Goal: Transaction & Acquisition: Purchase product/service

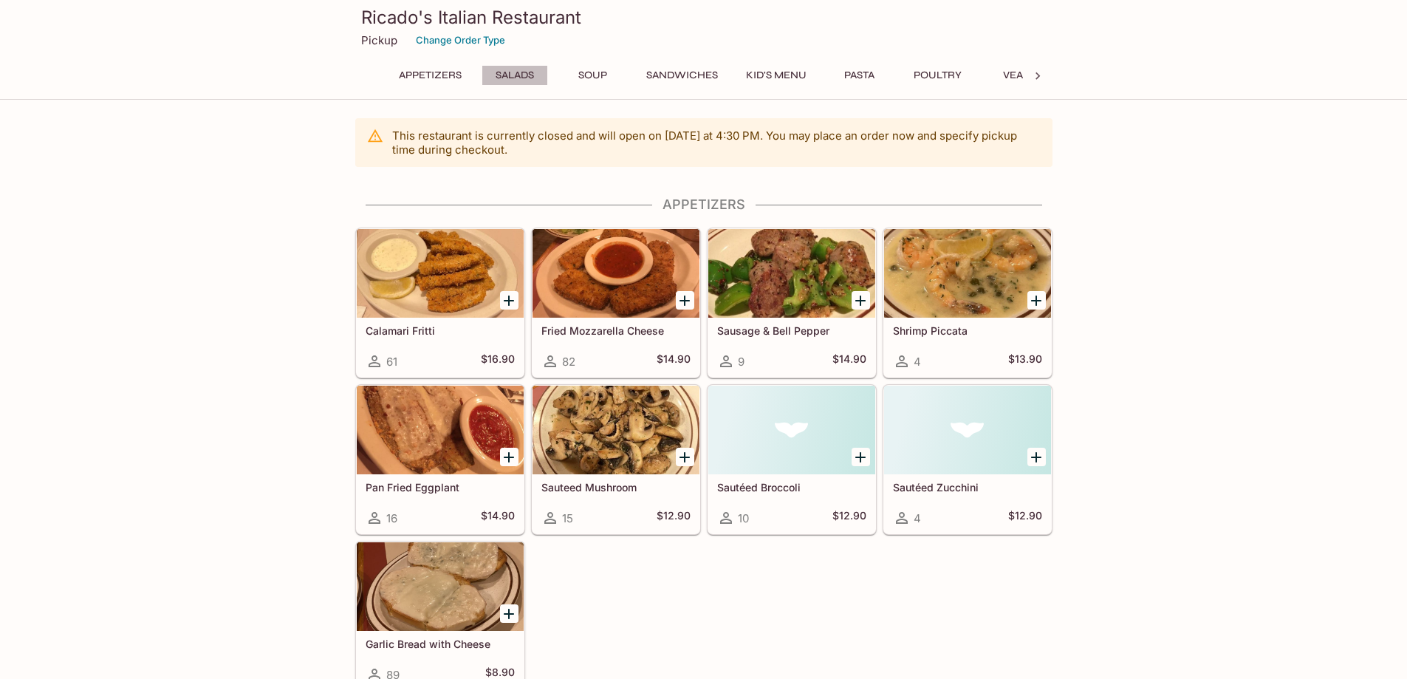
click at [521, 73] on button "Salads" at bounding box center [514, 75] width 66 height 21
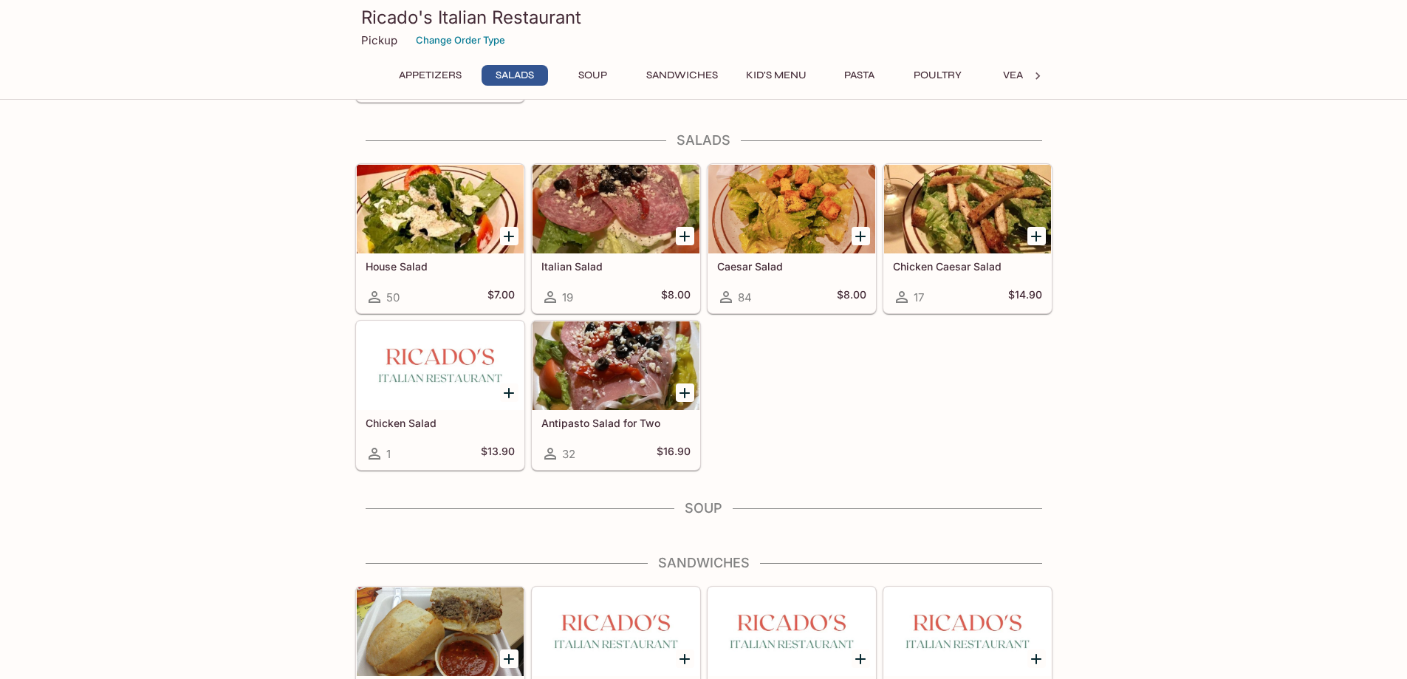
scroll to position [595, 0]
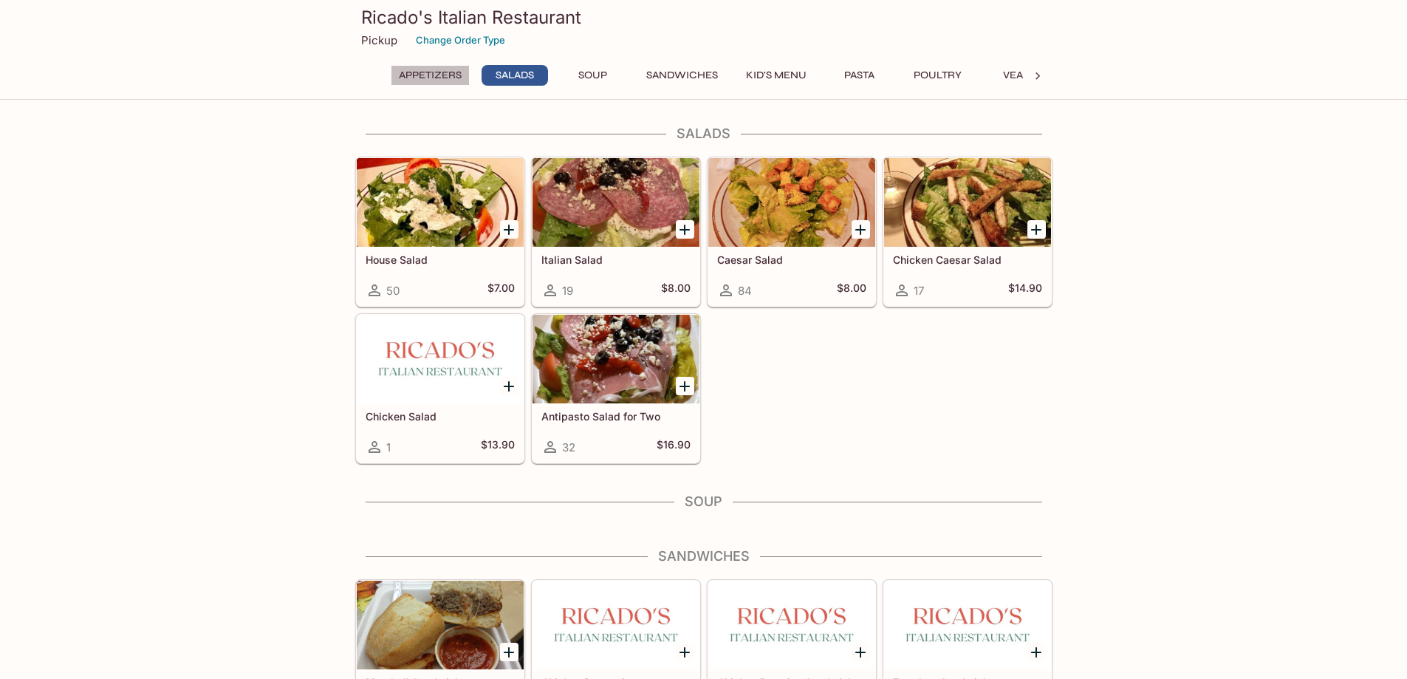
click at [436, 74] on button "Appetizers" at bounding box center [430, 75] width 79 height 21
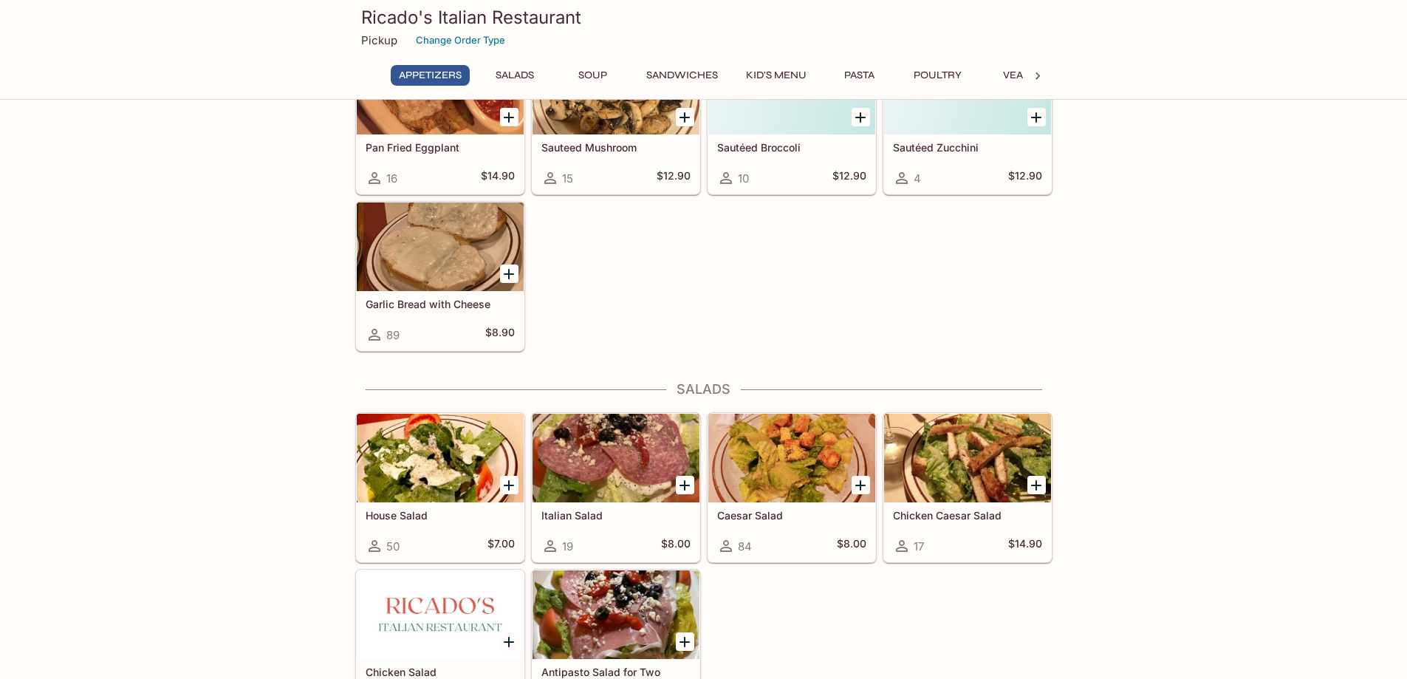
scroll to position [71, 0]
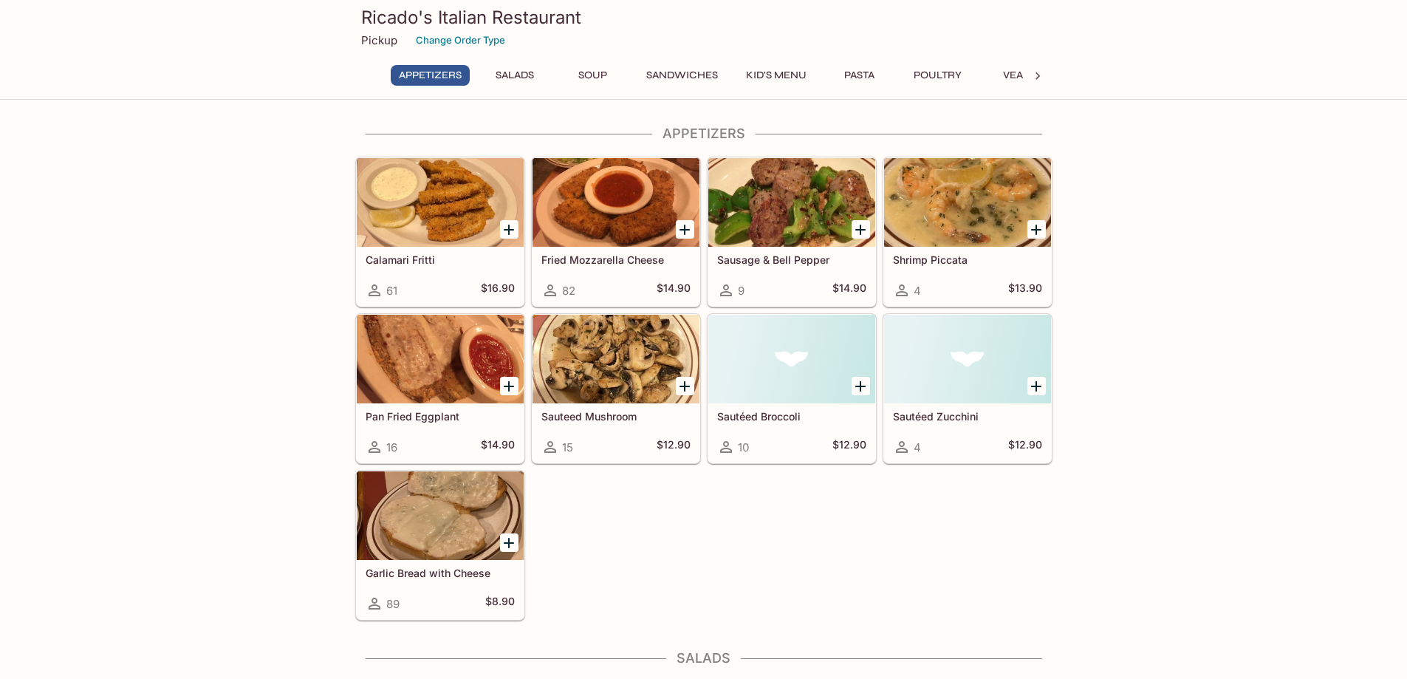
click at [598, 74] on button "Soup" at bounding box center [593, 75] width 66 height 21
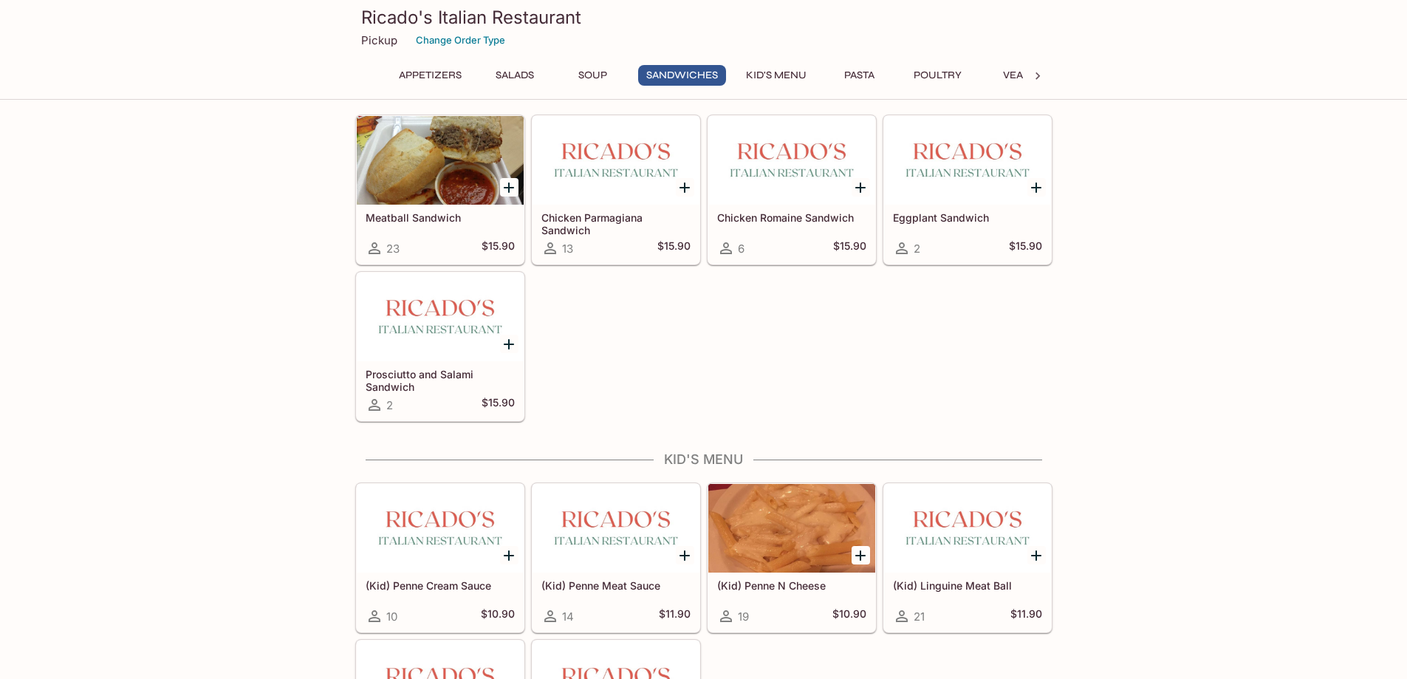
scroll to position [963, 0]
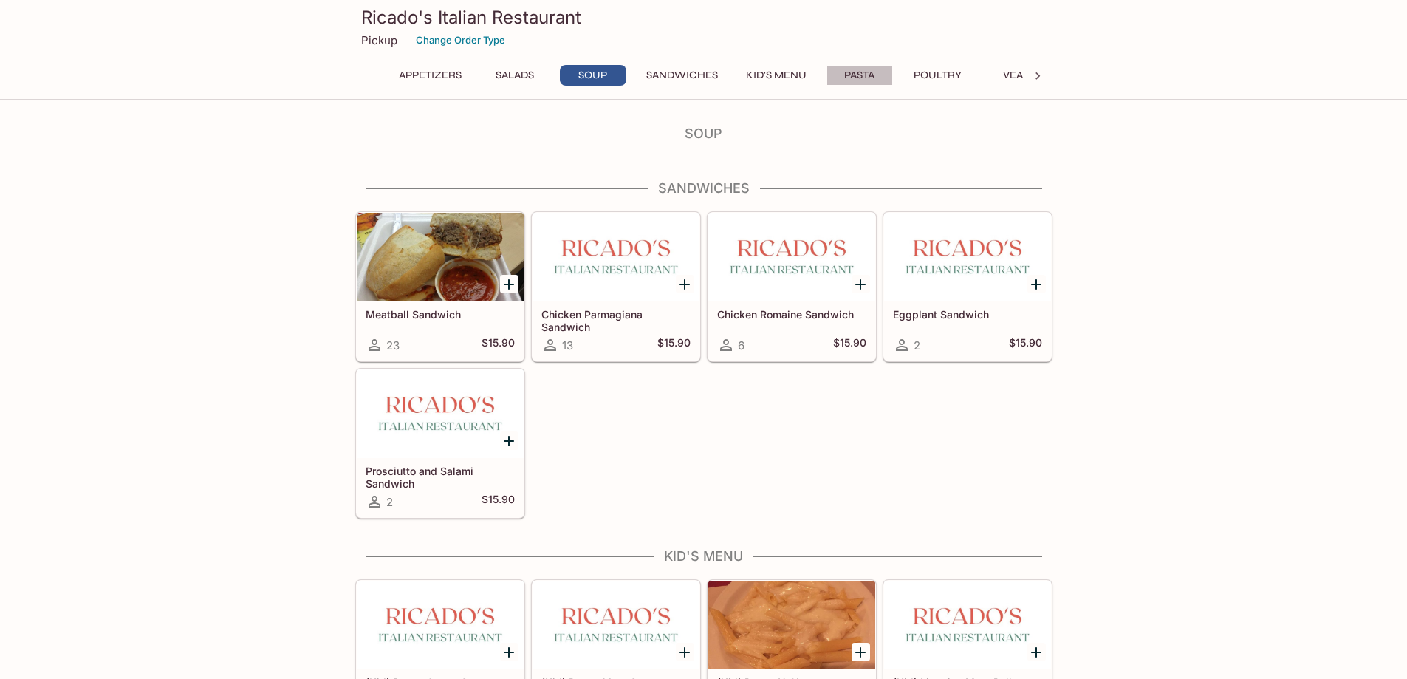
click at [860, 72] on button "Pasta" at bounding box center [859, 75] width 66 height 21
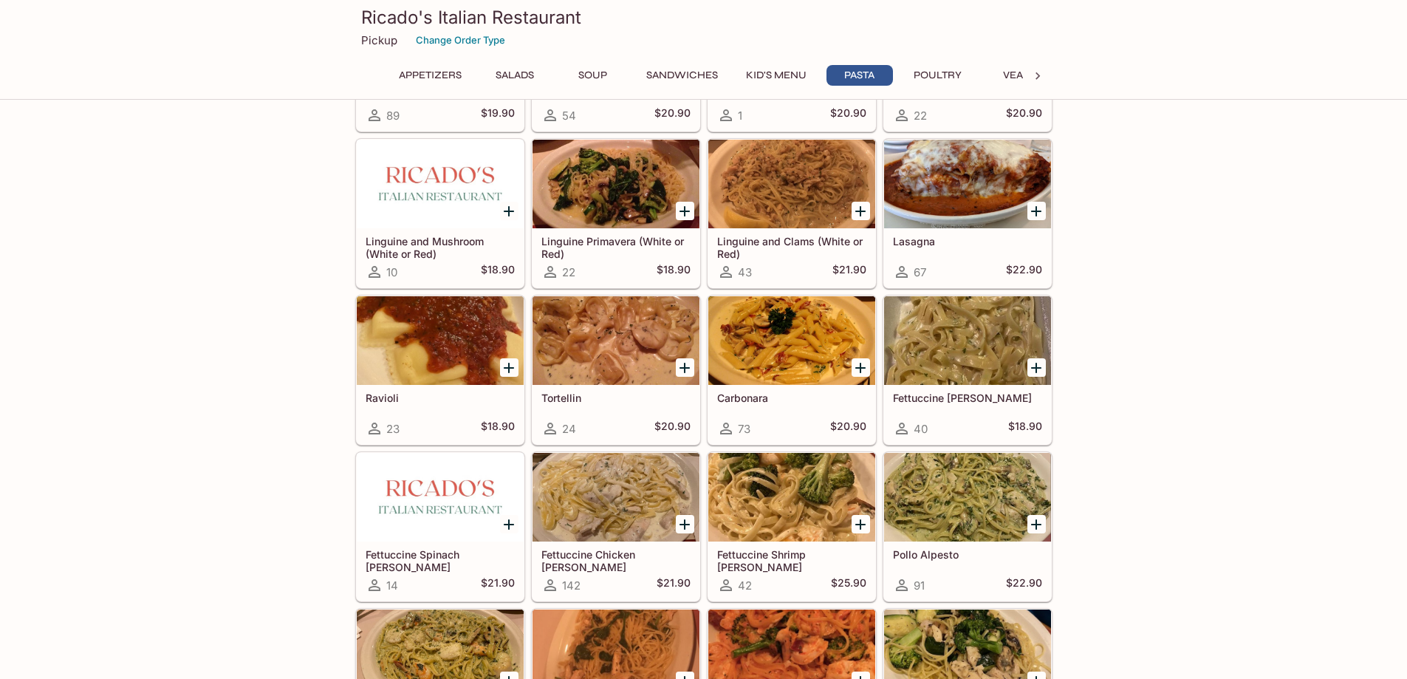
scroll to position [1901, 0]
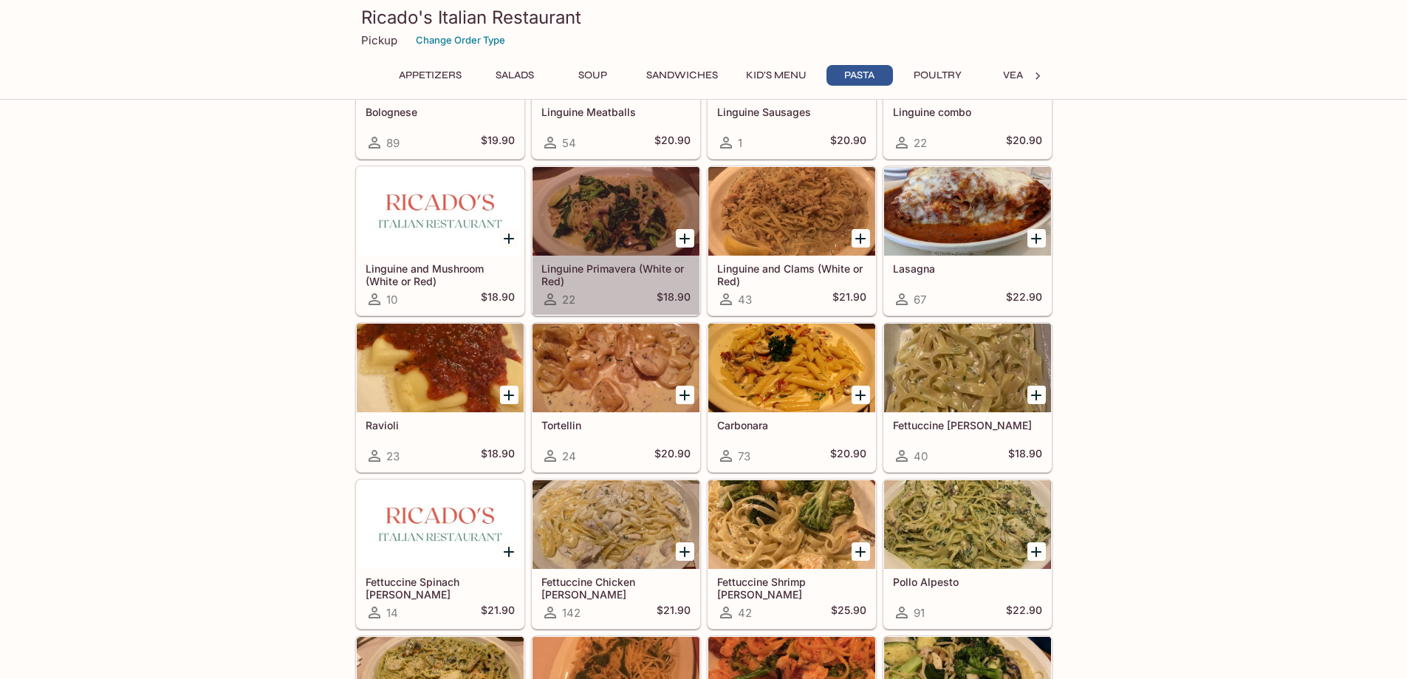
click at [600, 229] on div at bounding box center [615, 211] width 167 height 89
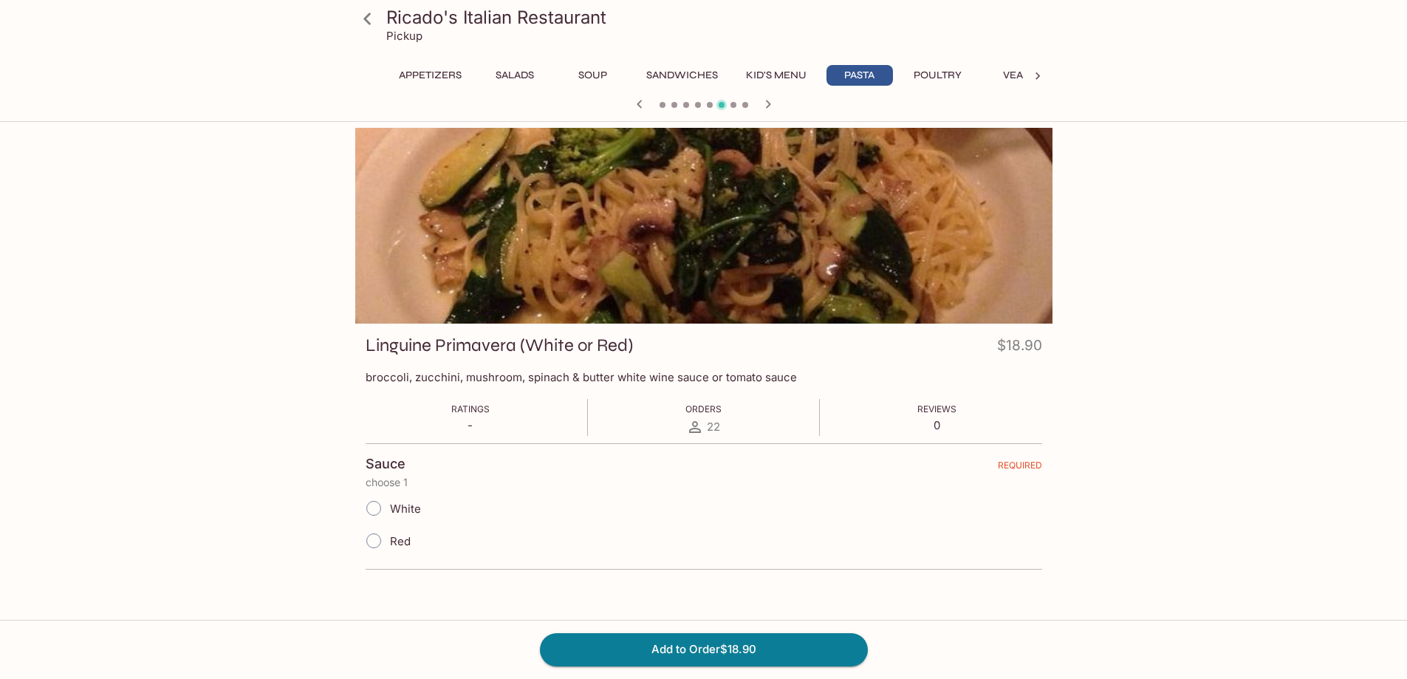
click at [851, 75] on button "Pasta" at bounding box center [859, 75] width 66 height 21
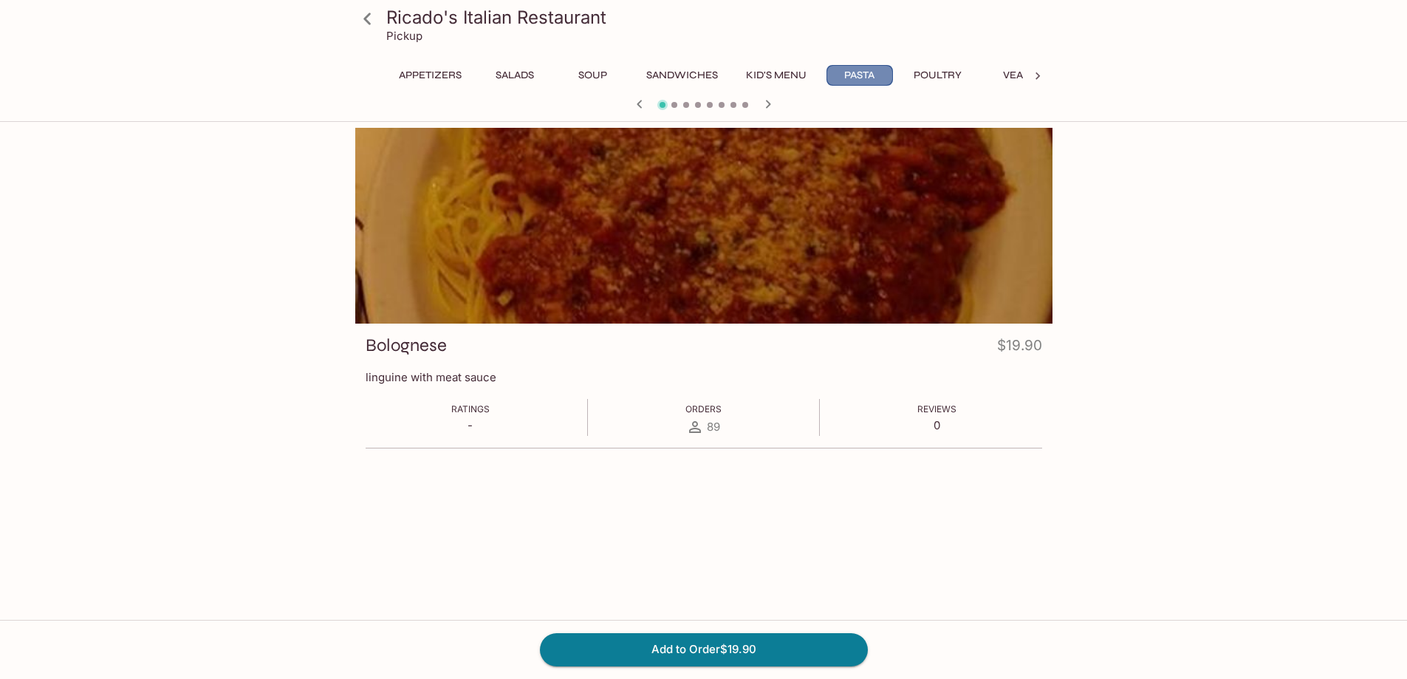
click at [851, 75] on button "Pasta" at bounding box center [859, 75] width 66 height 21
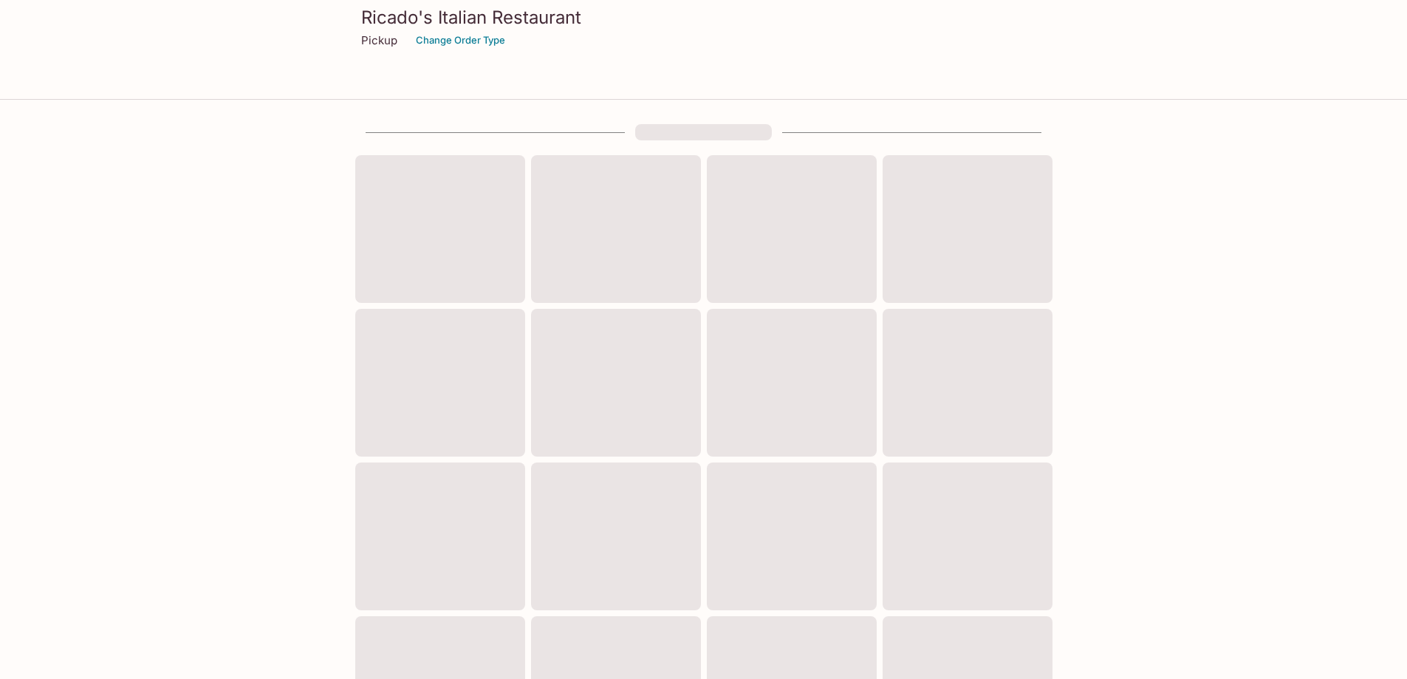
scroll to position [392, 0]
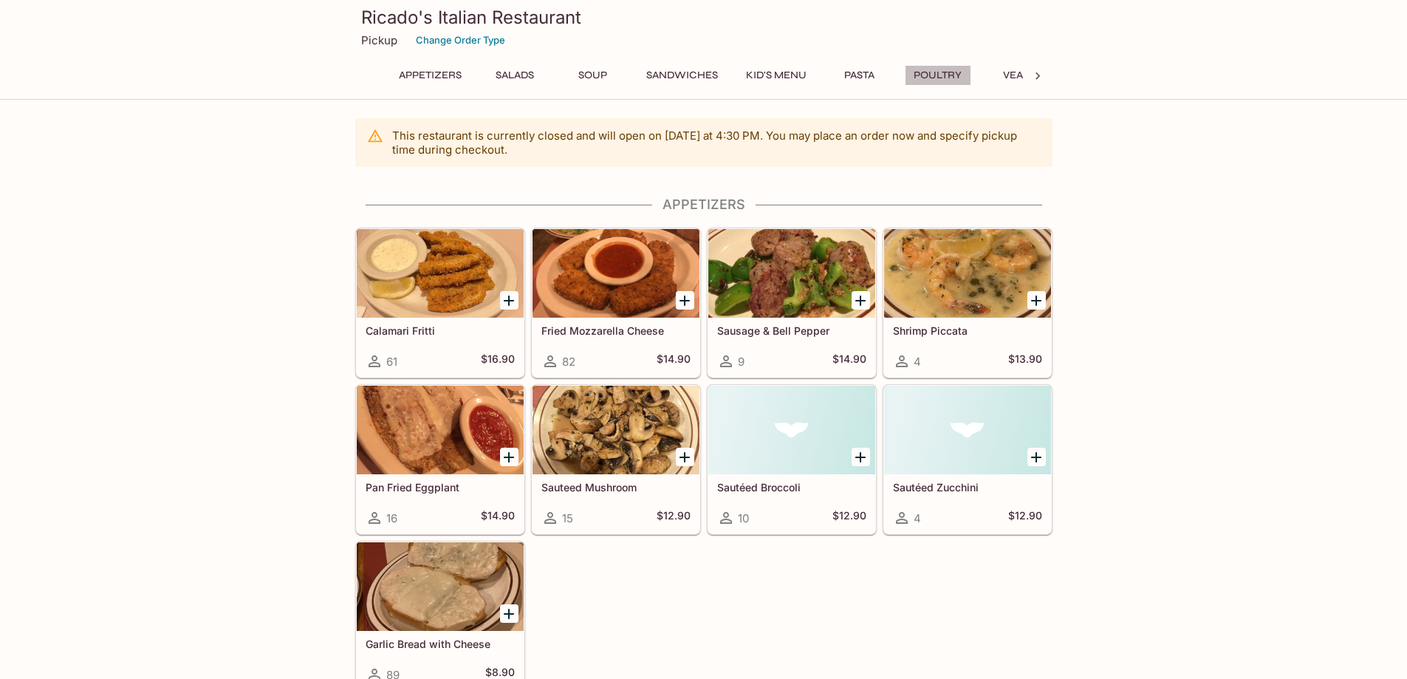
click at [941, 75] on button "Poultry" at bounding box center [937, 75] width 66 height 21
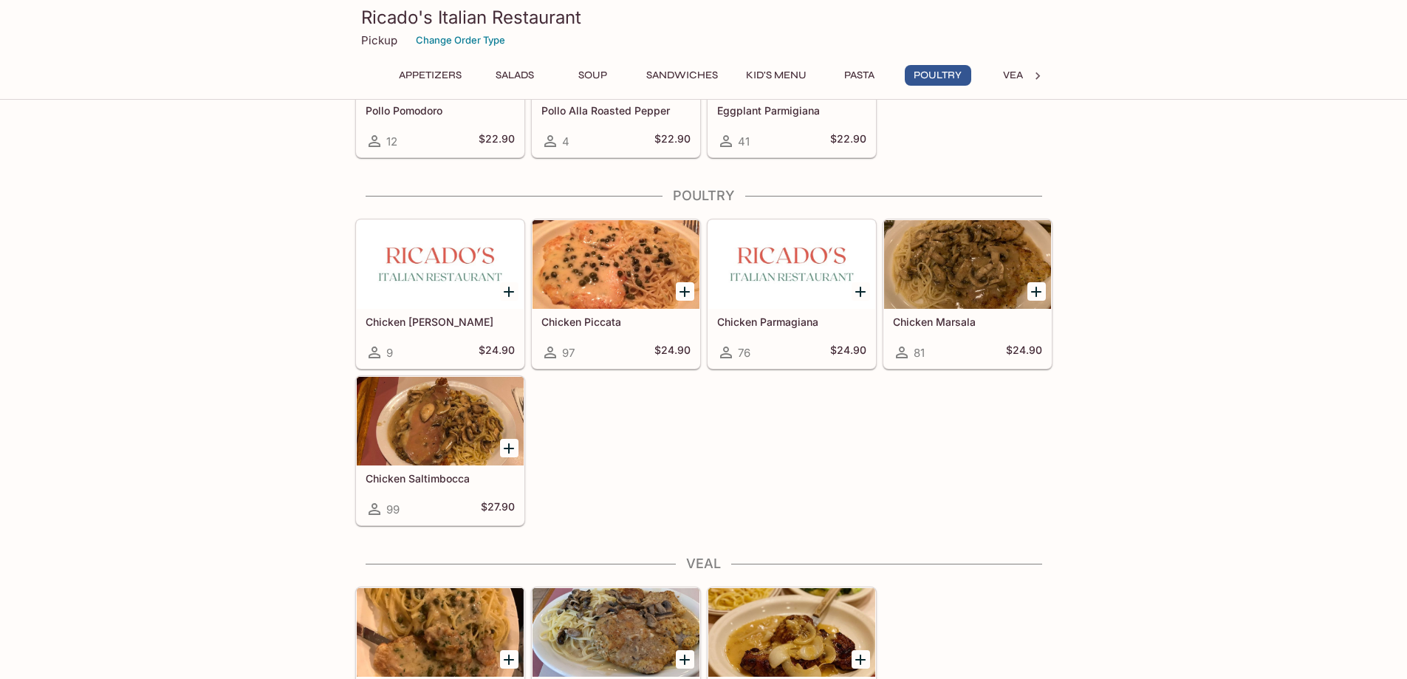
scroll to position [2747, 0]
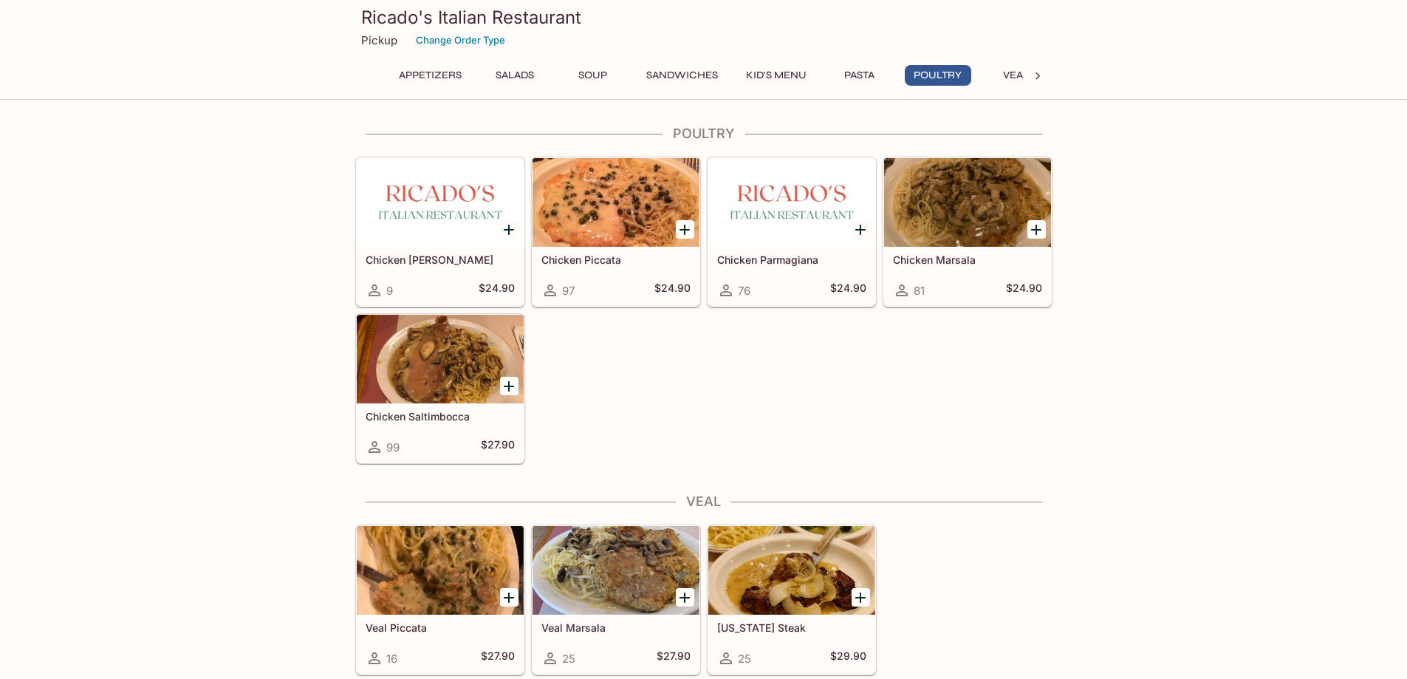
click at [947, 217] on div at bounding box center [967, 202] width 167 height 89
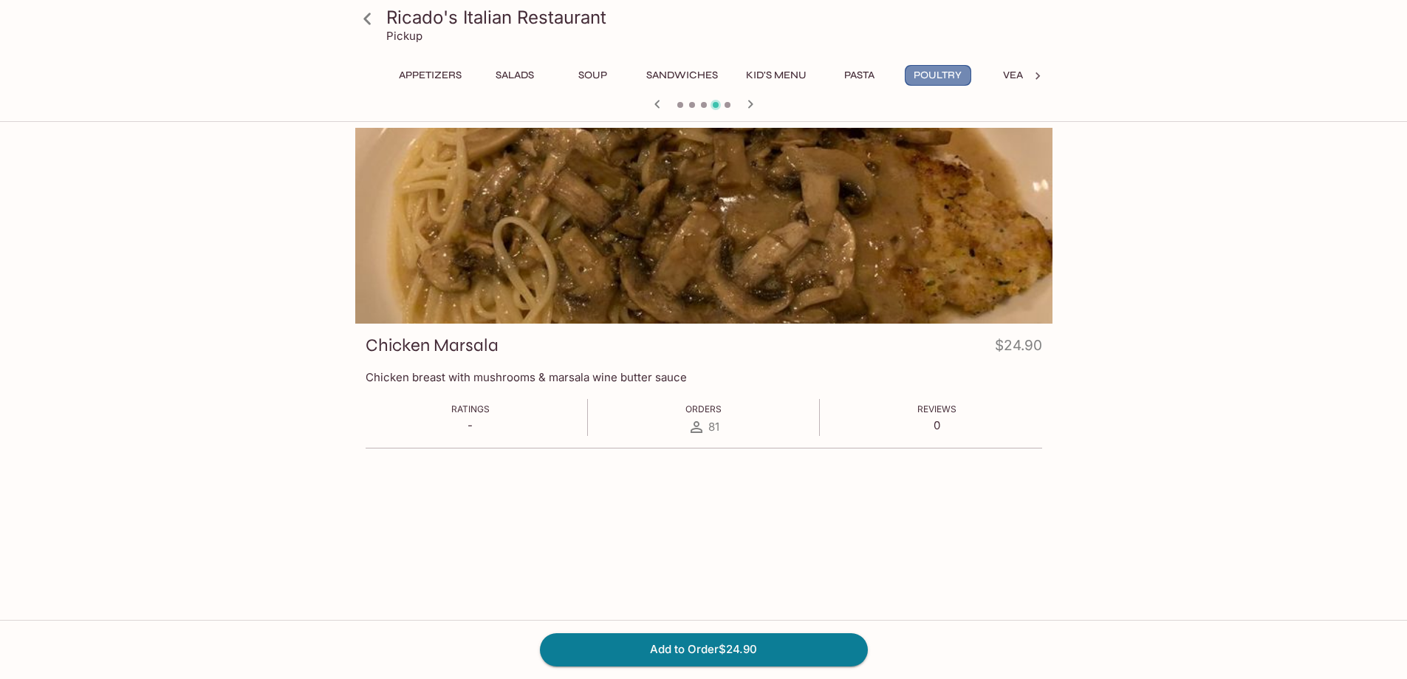
click at [944, 77] on button "Poultry" at bounding box center [937, 75] width 66 height 21
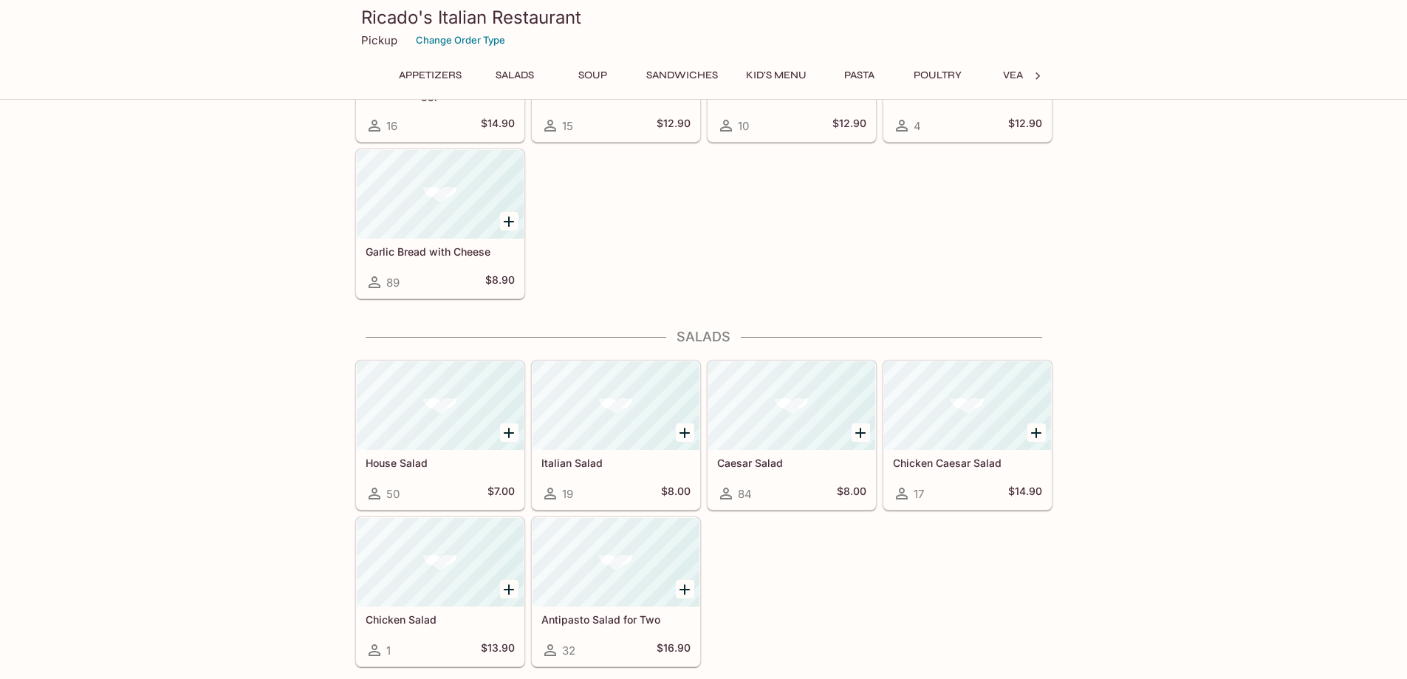
scroll to position [386, 0]
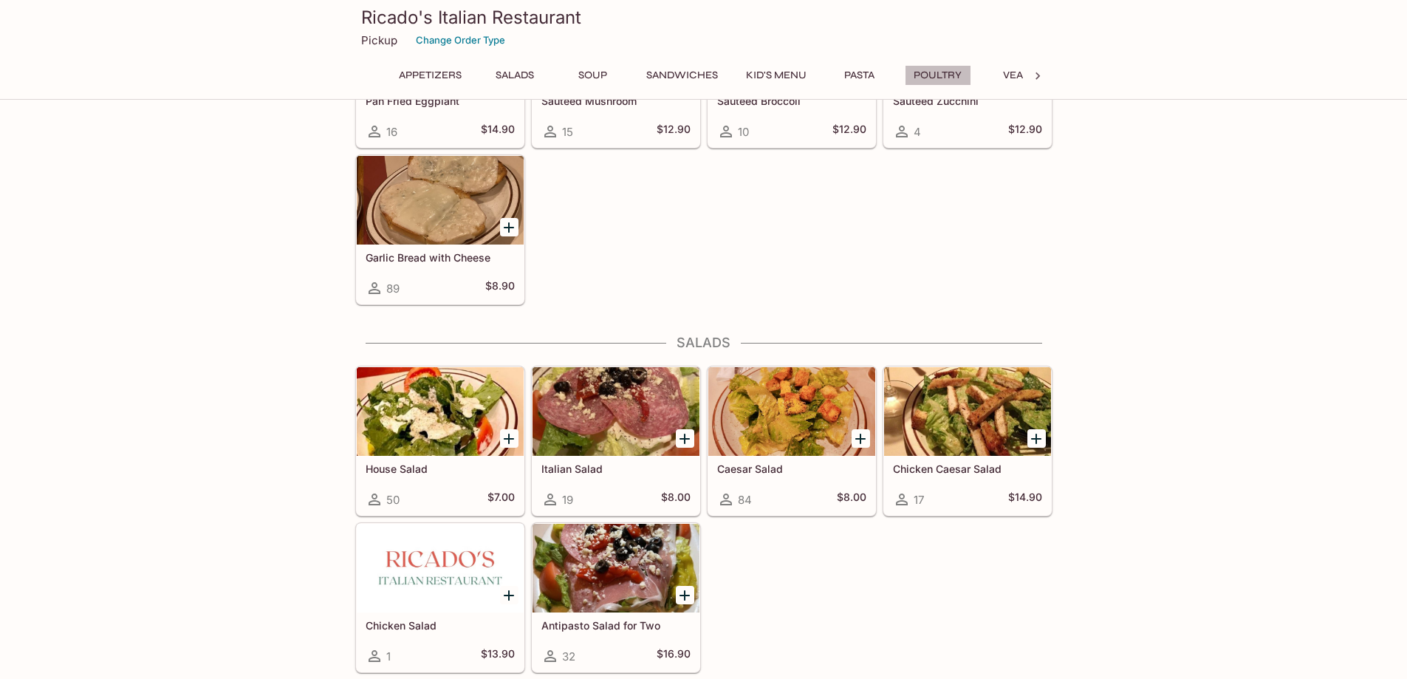
click at [925, 68] on button "Poultry" at bounding box center [937, 75] width 66 height 21
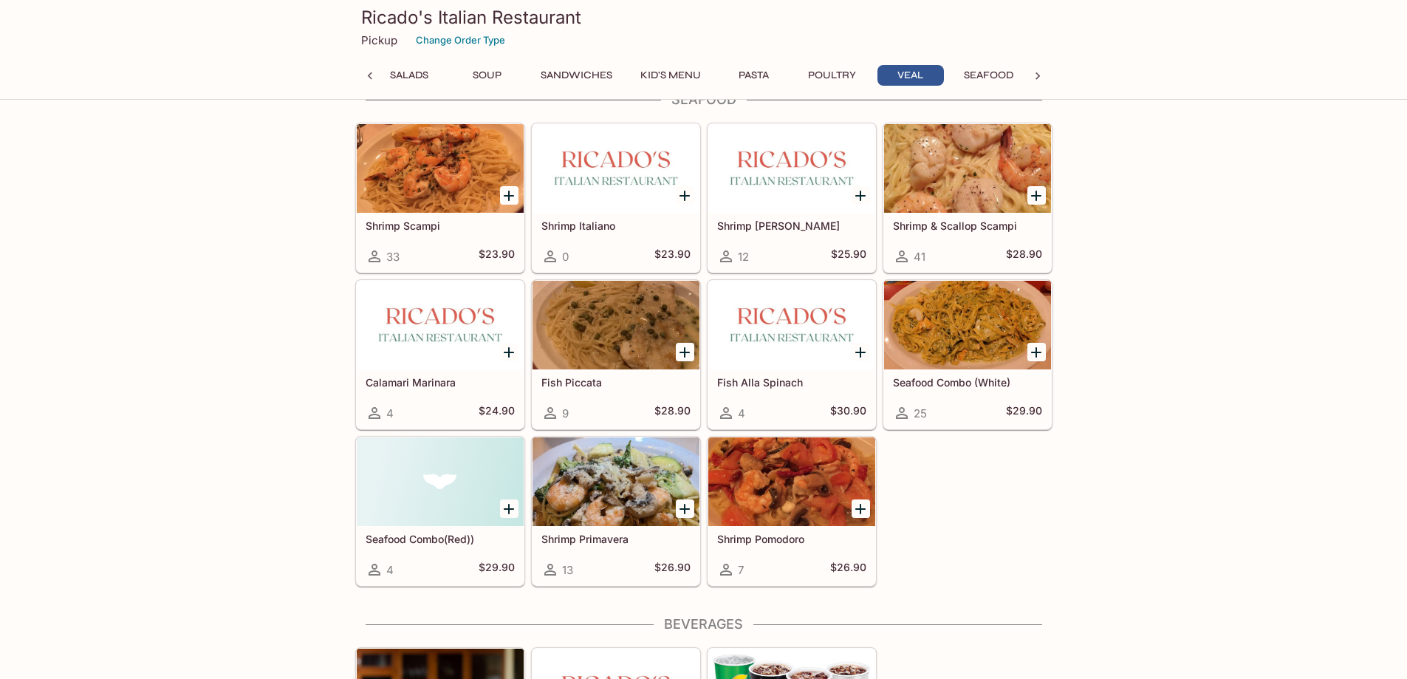
scroll to position [3411, 0]
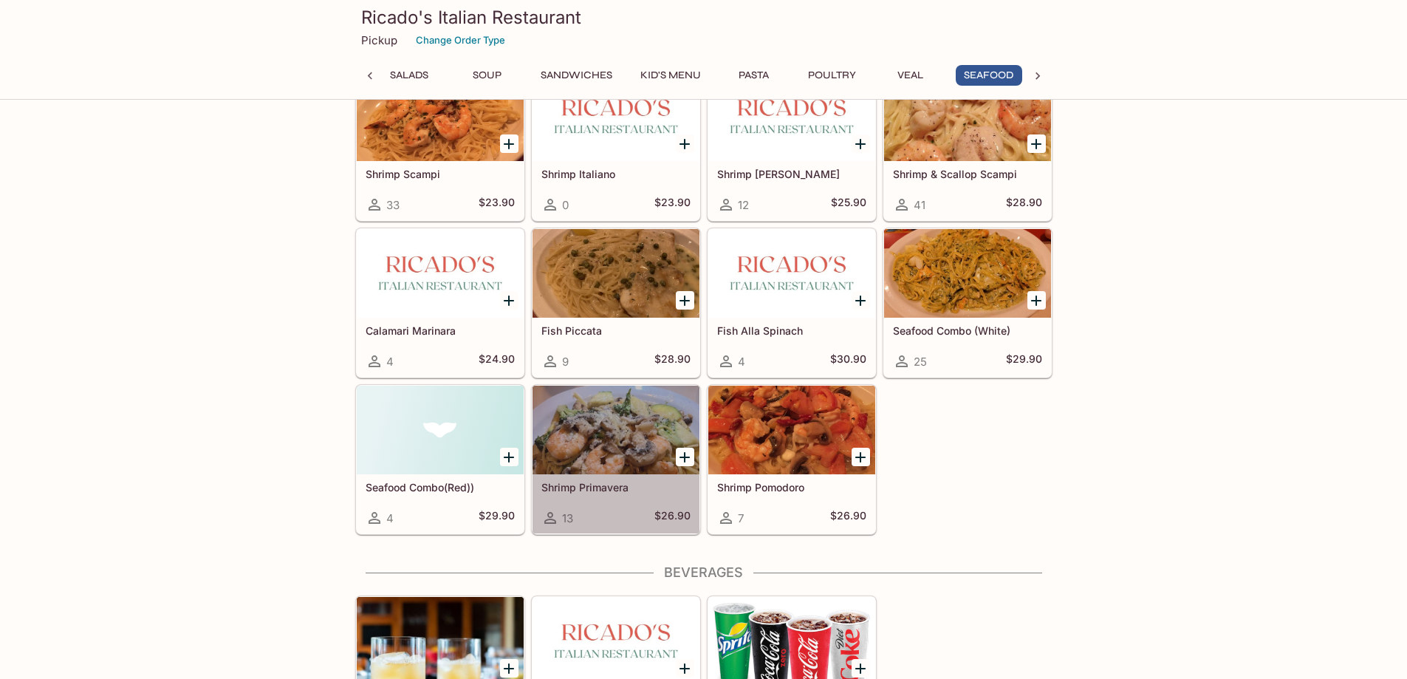
click at [603, 451] on div at bounding box center [615, 429] width 167 height 89
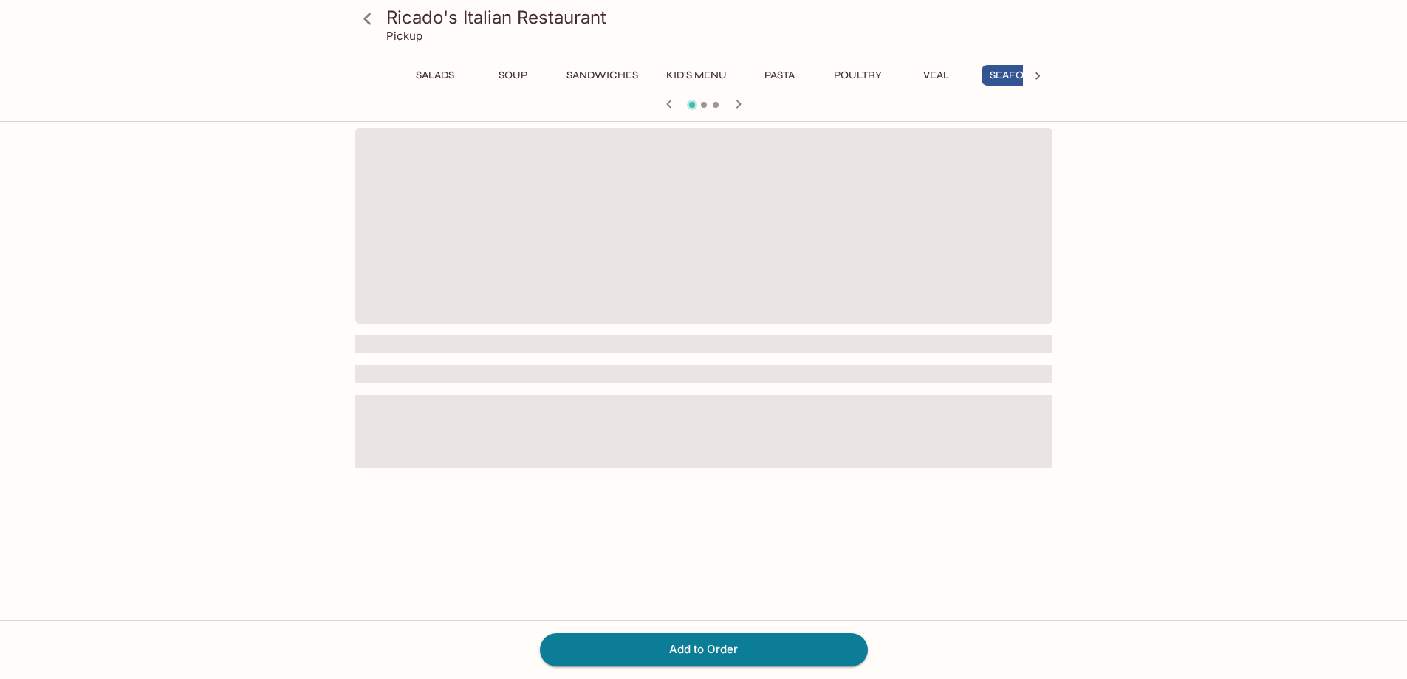
scroll to position [0, 106]
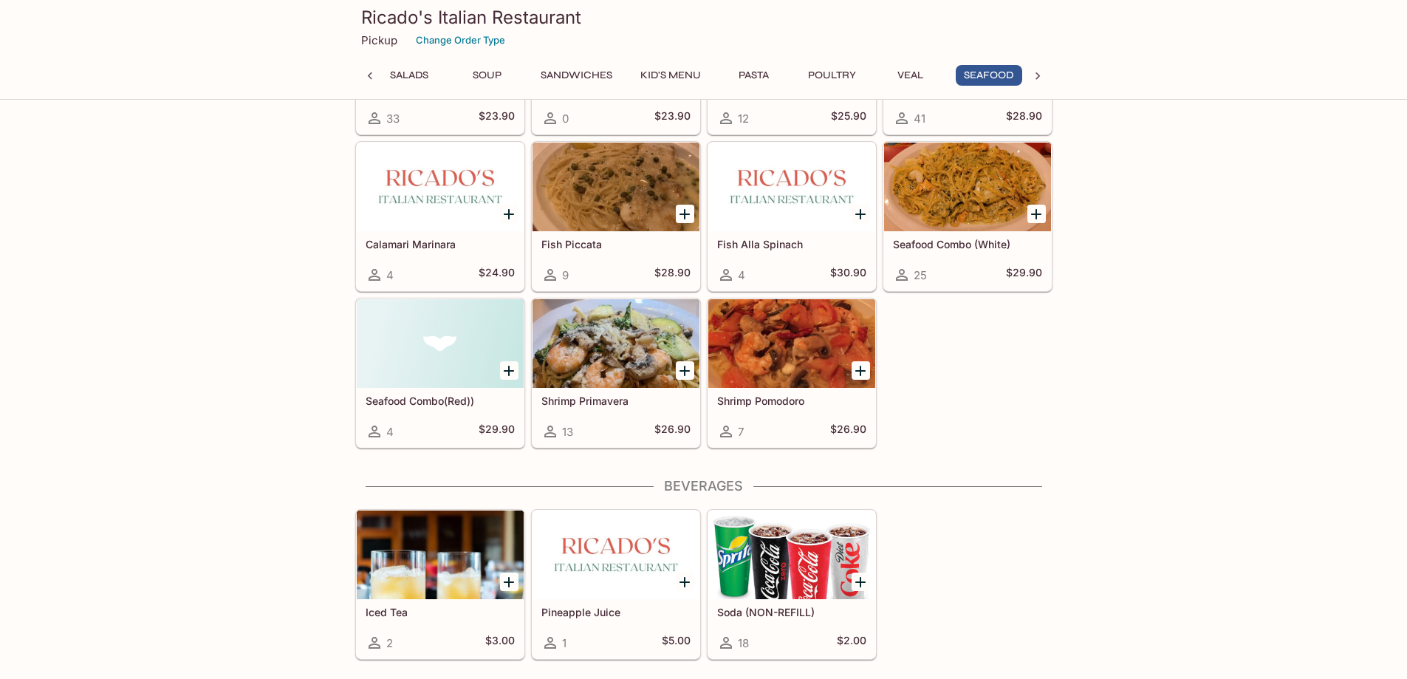
scroll to position [3468, 0]
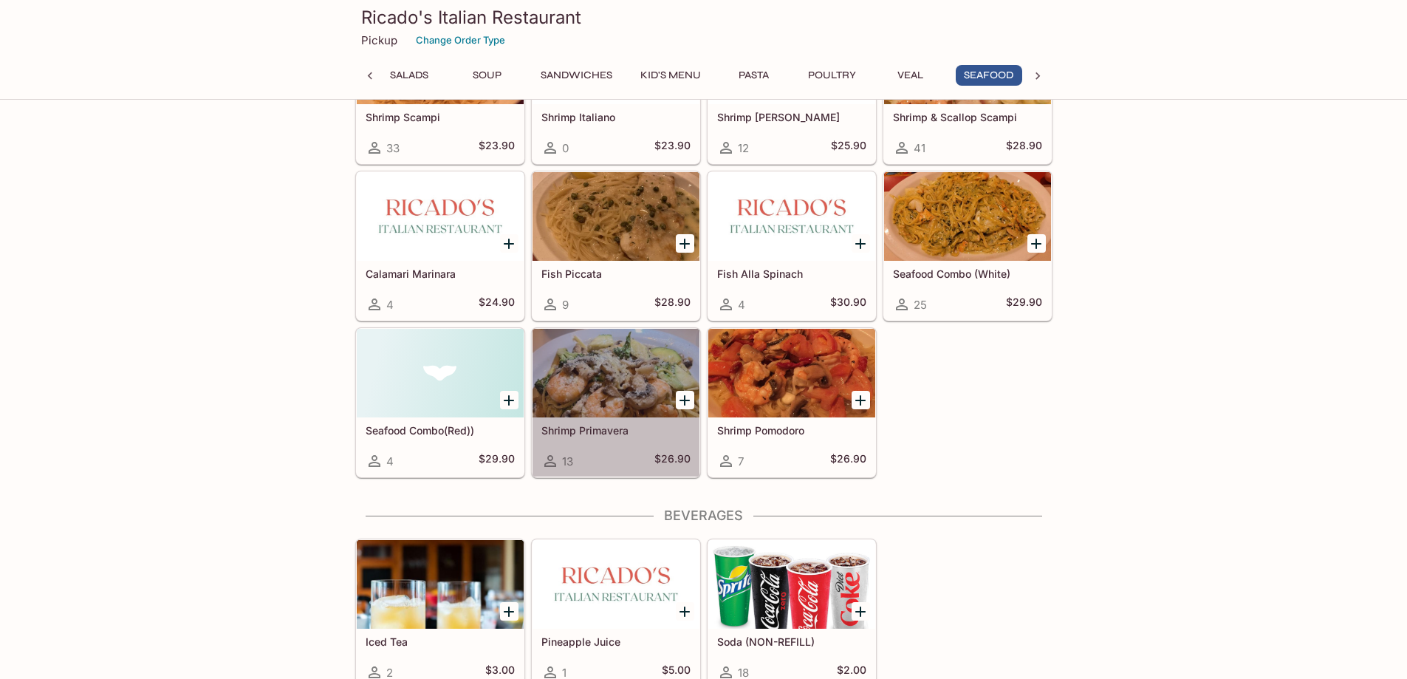
click at [600, 375] on div at bounding box center [615, 373] width 167 height 89
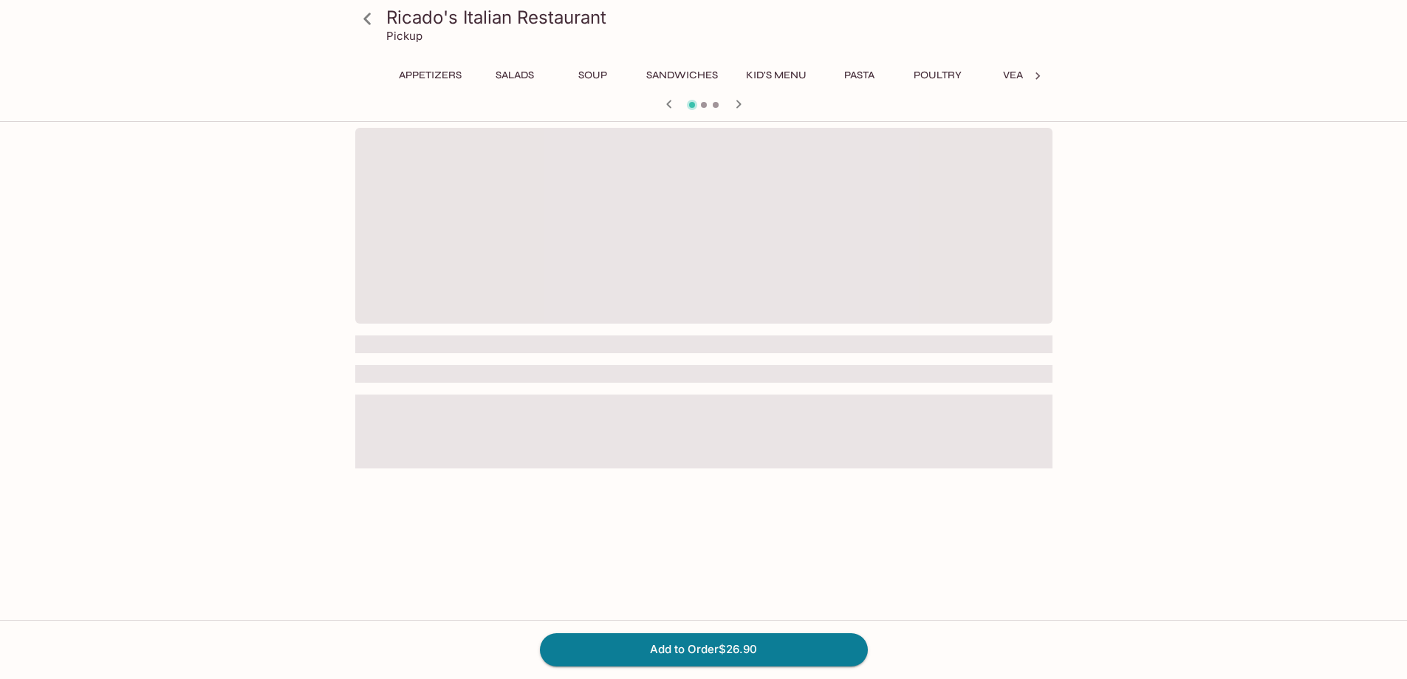
scroll to position [0, 106]
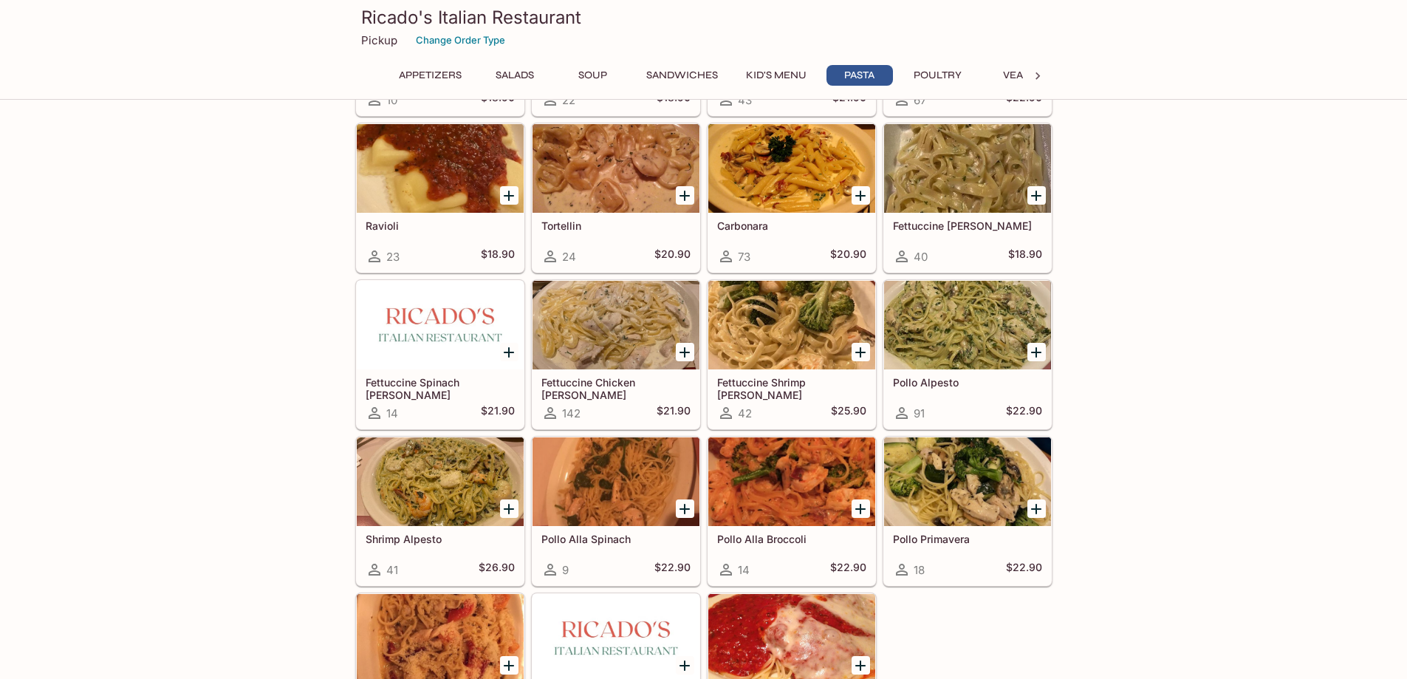
scroll to position [2158, 0]
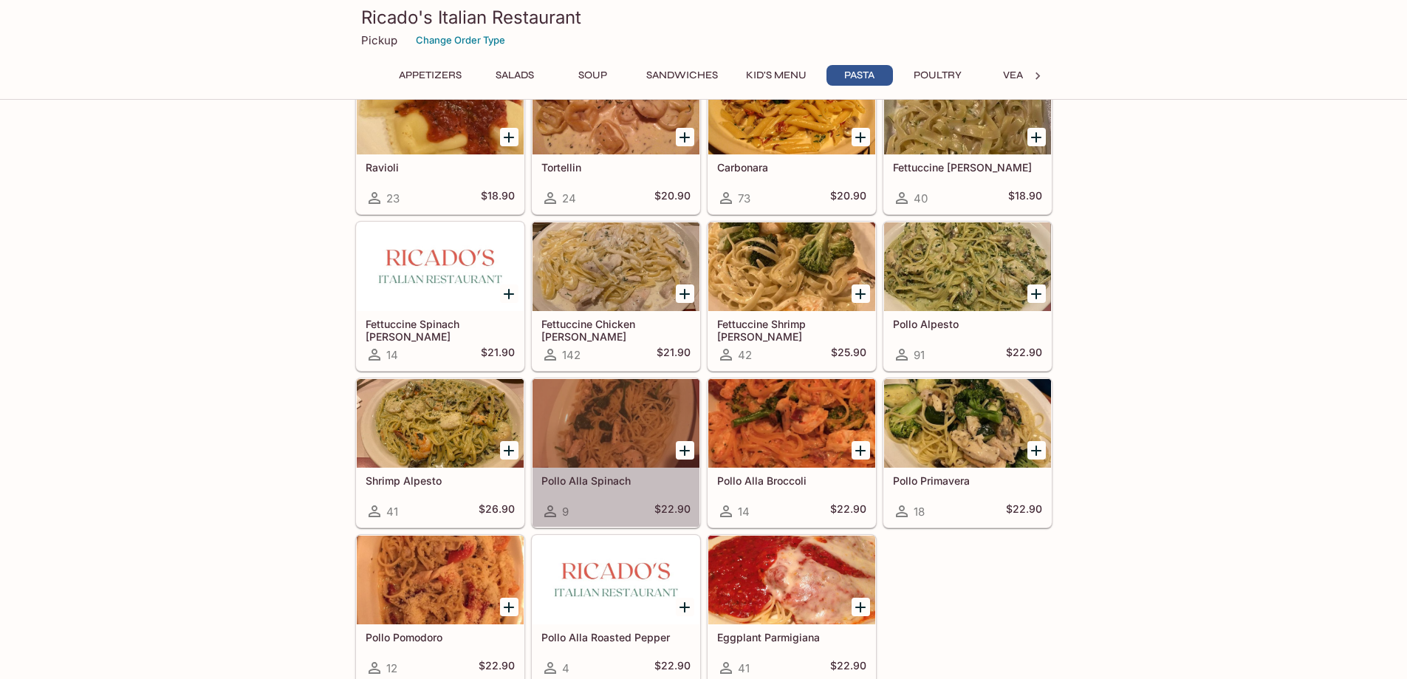
click at [602, 447] on div at bounding box center [615, 423] width 167 height 89
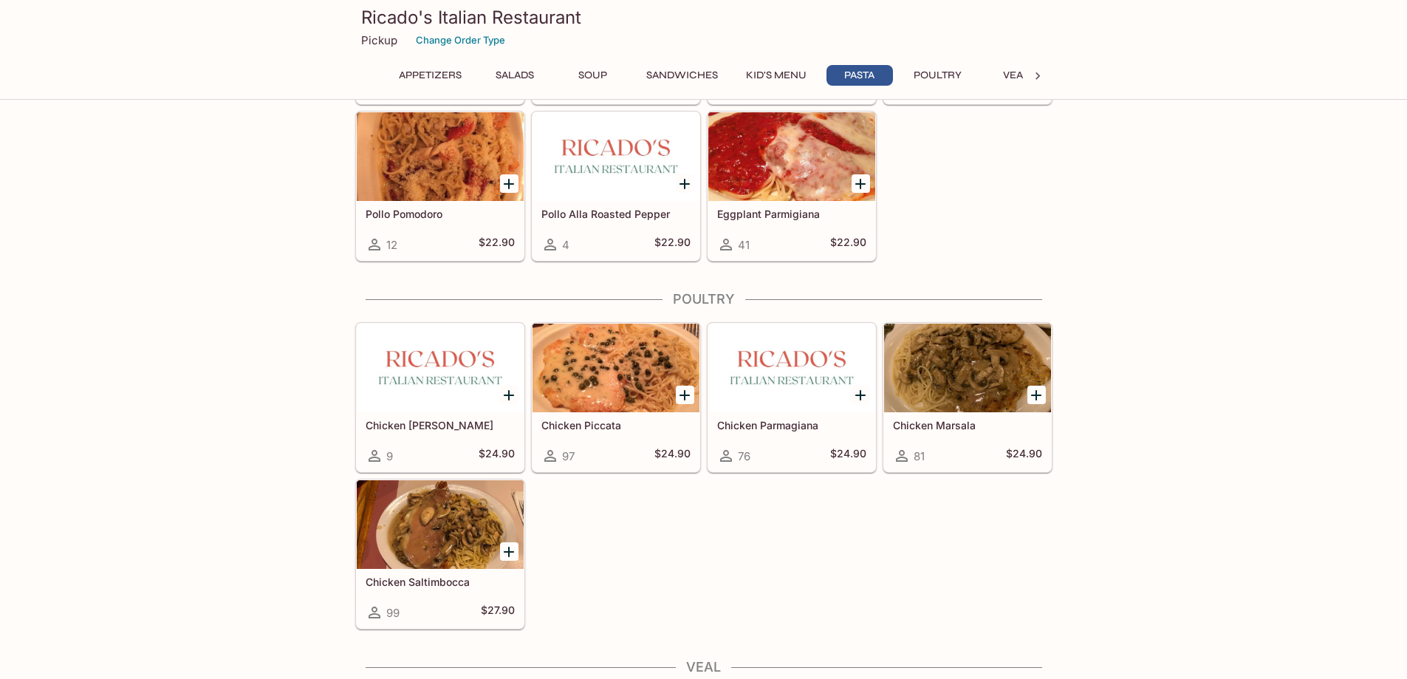
scroll to position [2510, 0]
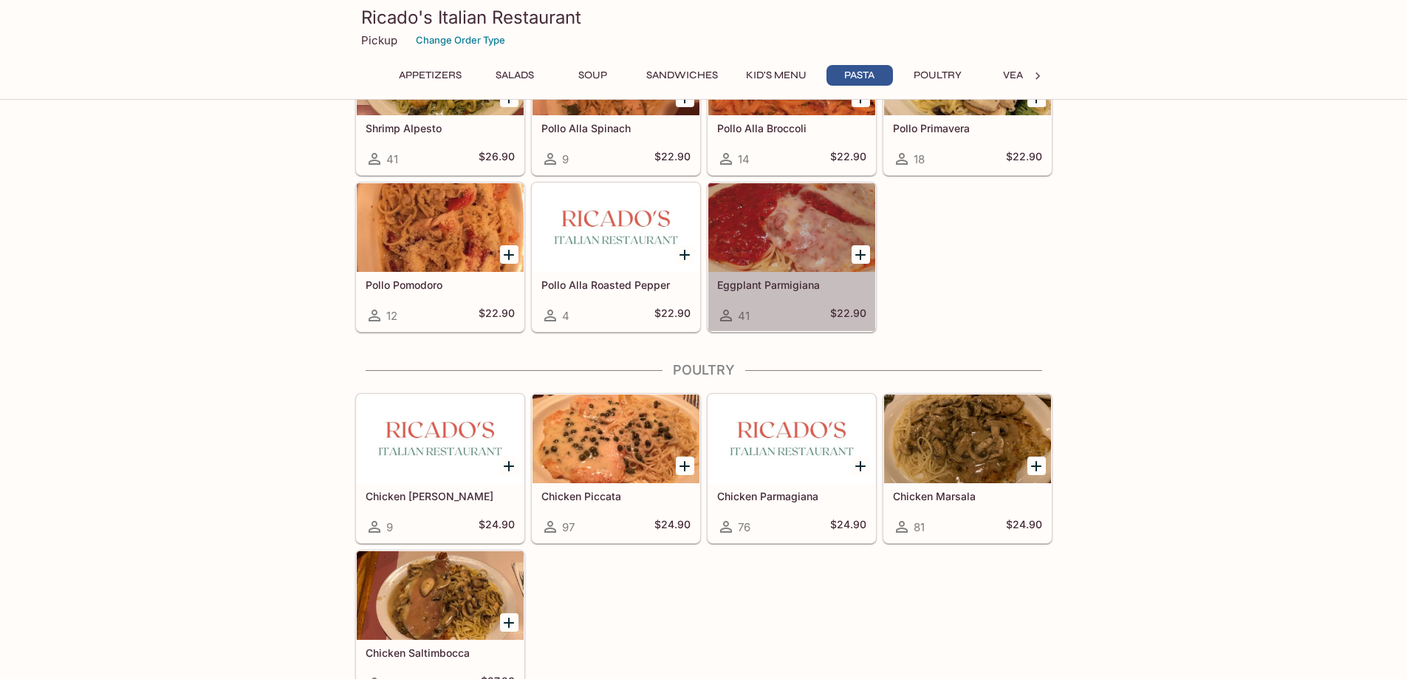
click at [772, 257] on div at bounding box center [791, 227] width 167 height 89
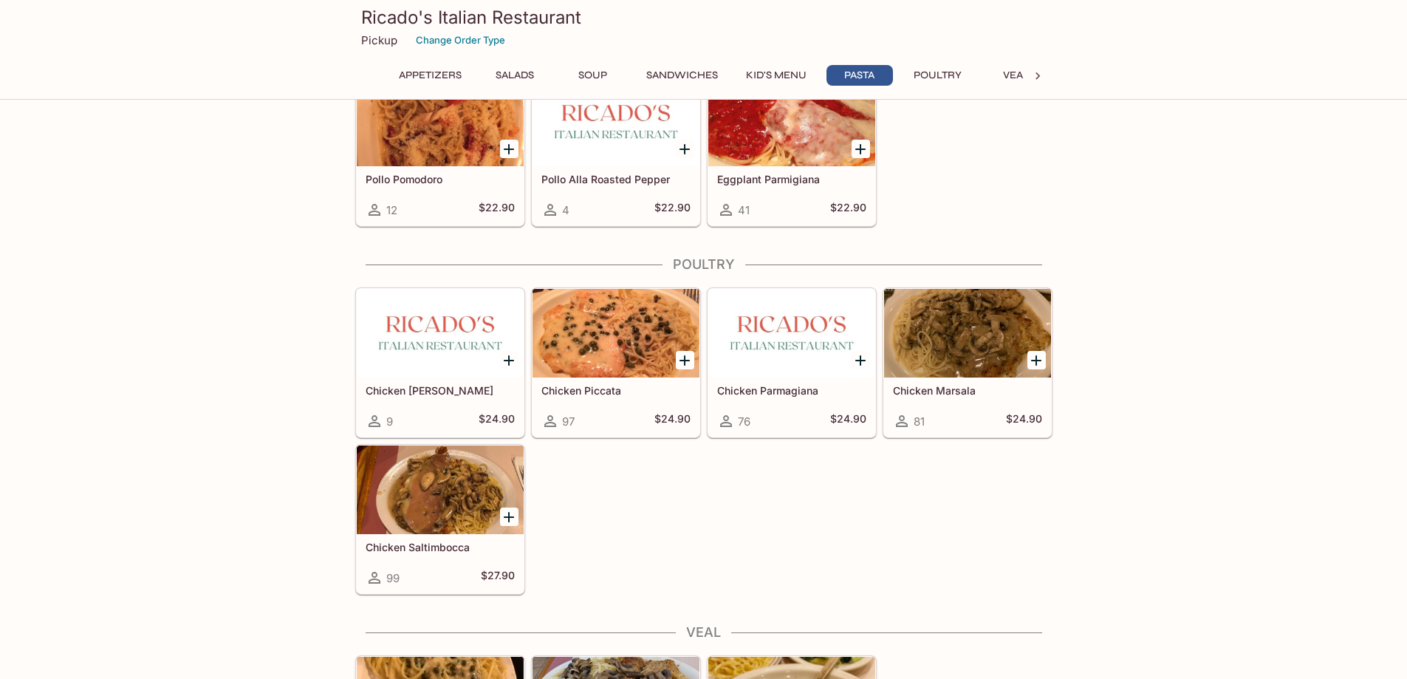
scroll to position [2527, 0]
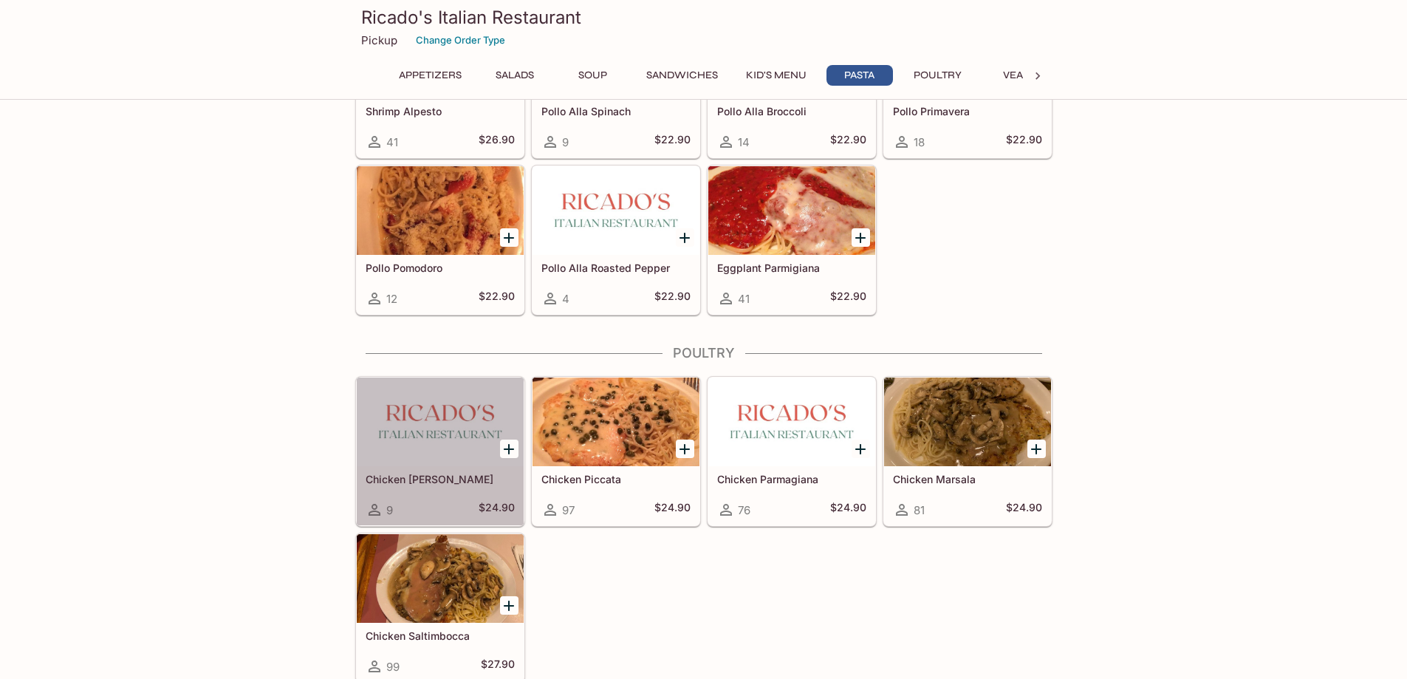
click at [428, 484] on h5 "Chicken [PERSON_NAME]" at bounding box center [439, 479] width 149 height 13
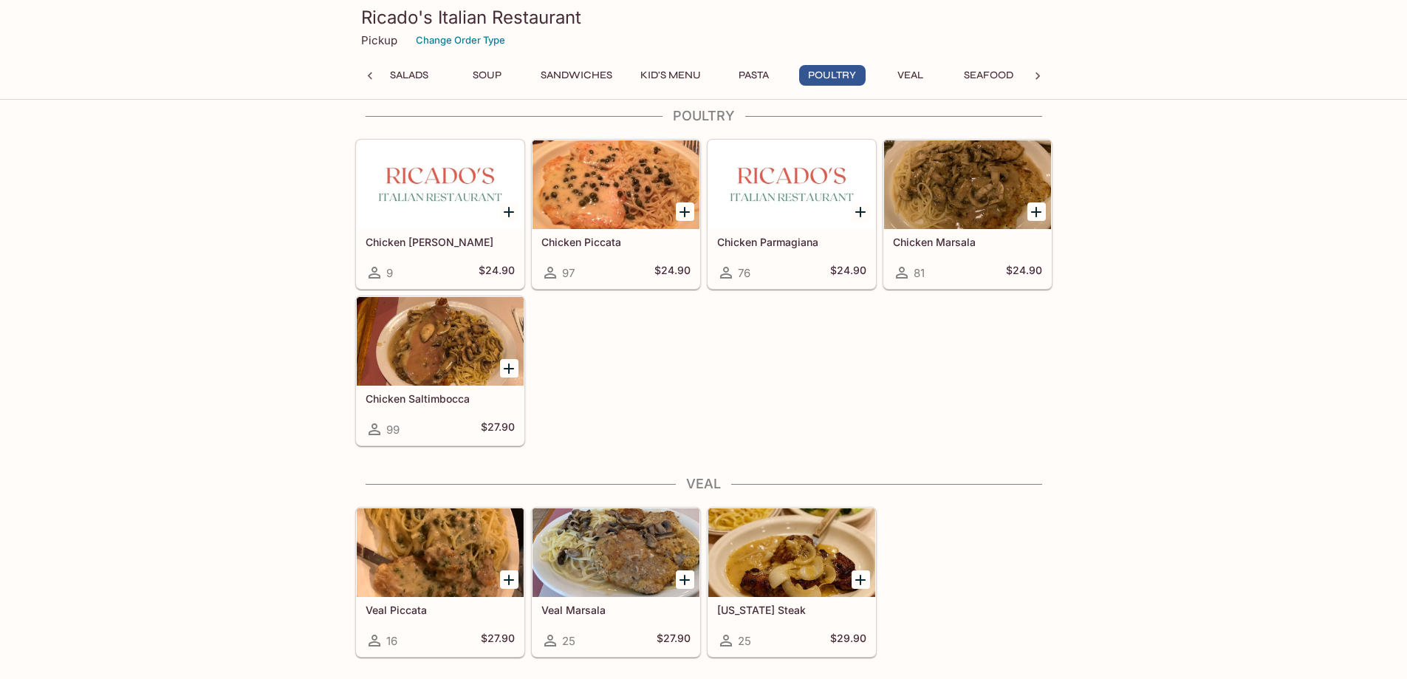
scroll to position [2749, 0]
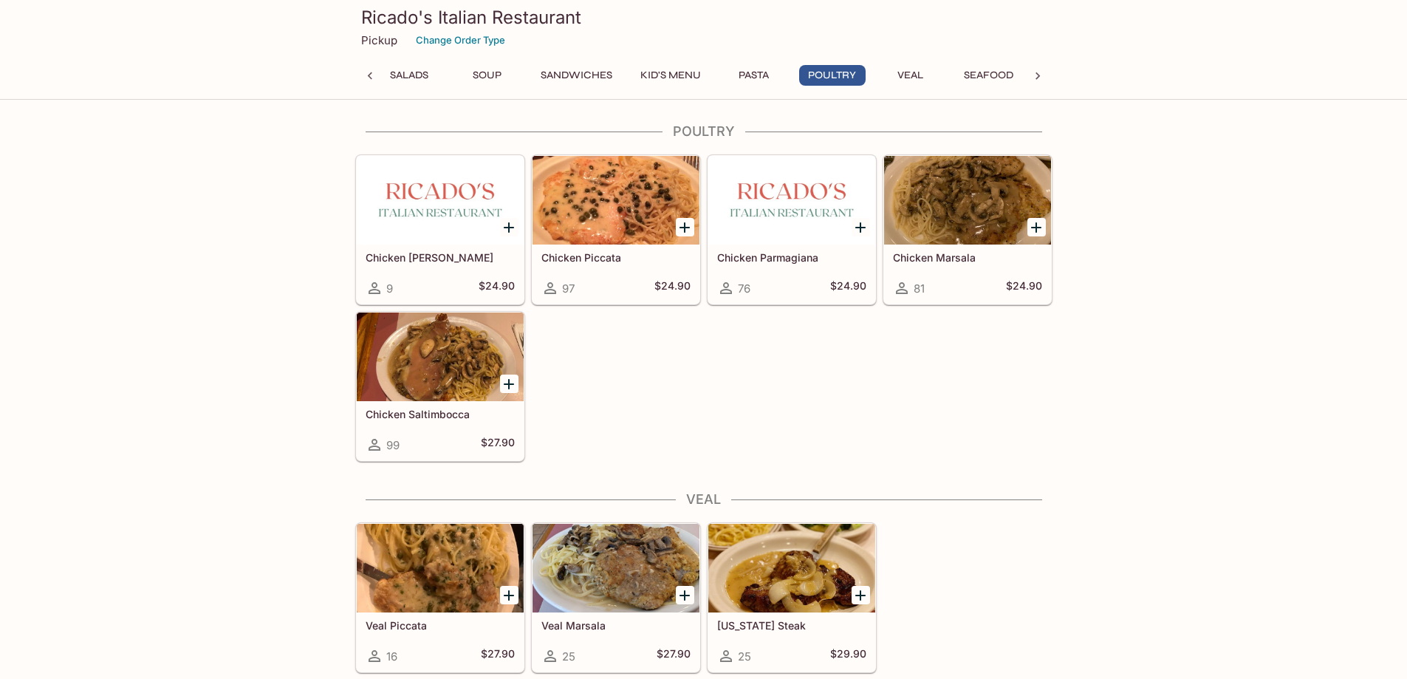
click at [420, 376] on div at bounding box center [440, 356] width 167 height 89
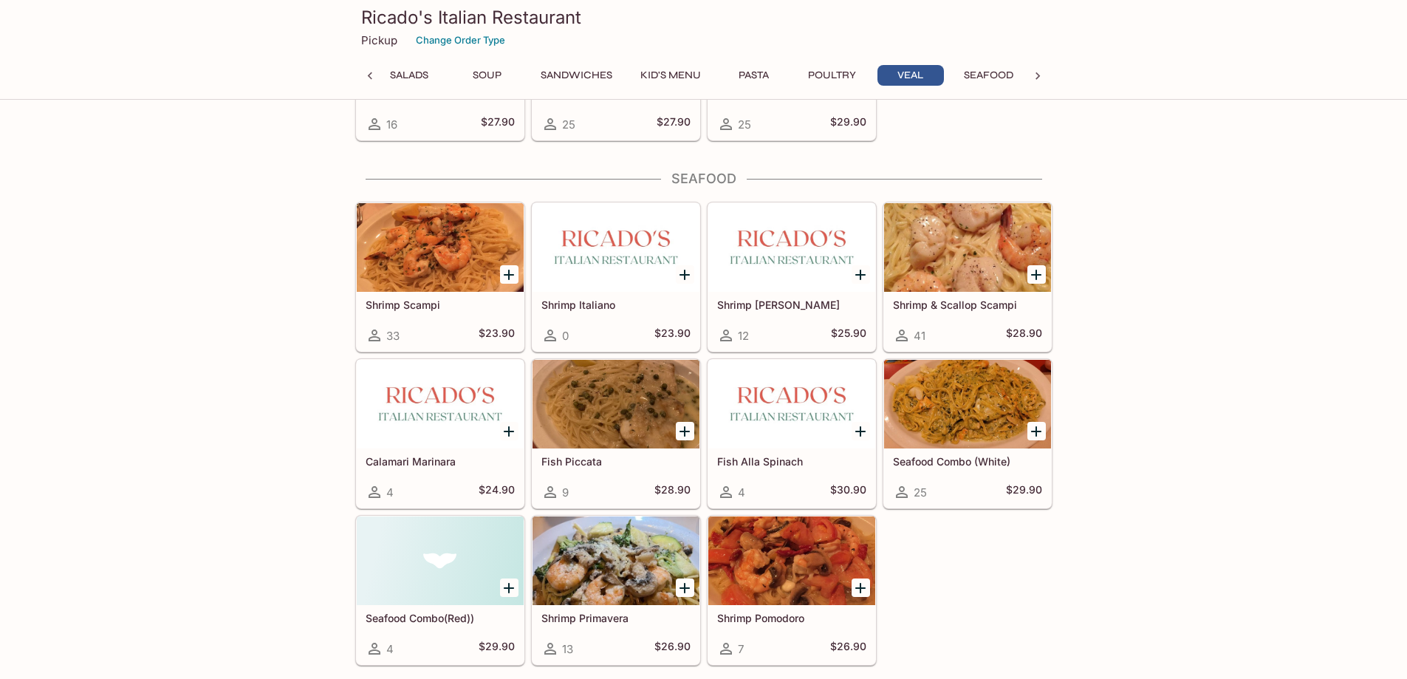
scroll to position [3192, 0]
